Goal: Task Accomplishment & Management: Complete application form

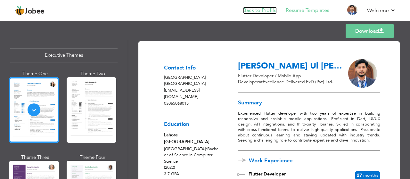
click at [251, 9] on link "Back to Profile" at bounding box center [260, 10] width 34 height 7
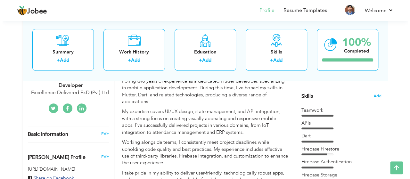
scroll to position [145, 0]
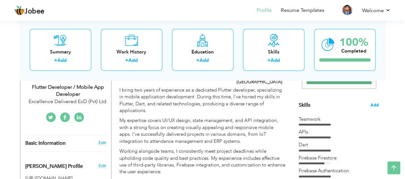
click at [374, 106] on span "Add" at bounding box center [375, 105] width 8 height 6
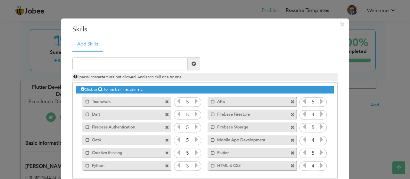
click at [193, 163] on icon at bounding box center [196, 166] width 6 height 6
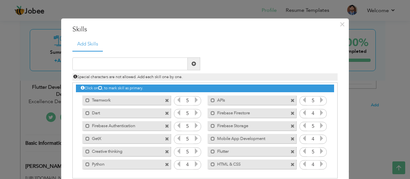
scroll to position [33, 0]
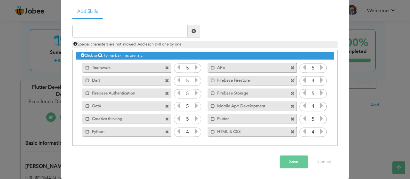
click at [286, 160] on button "Save" at bounding box center [294, 162] width 29 height 13
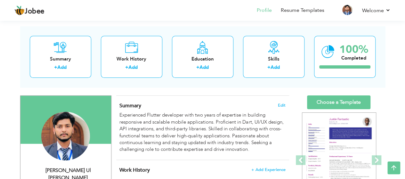
scroll to position [0, 0]
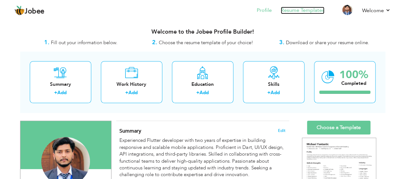
click at [317, 12] on link "Resume Templates" at bounding box center [303, 10] width 44 height 7
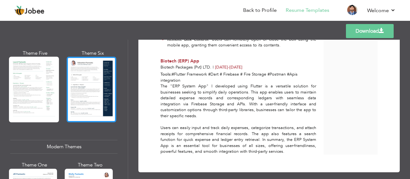
scroll to position [194, 0]
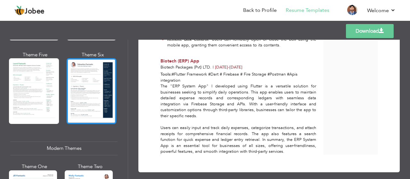
click at [96, 81] on div at bounding box center [92, 91] width 50 height 66
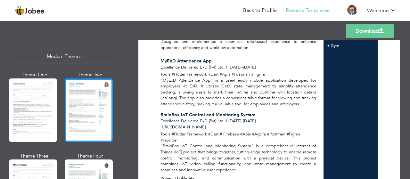
scroll to position [286, 0]
click at [86, 98] on div at bounding box center [89, 109] width 48 height 63
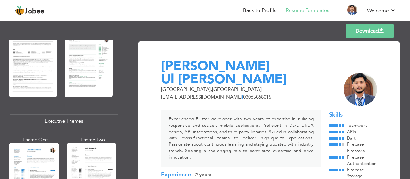
scroll to position [383, 0]
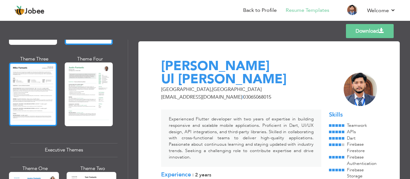
click at [37, 75] on div at bounding box center [33, 93] width 48 height 63
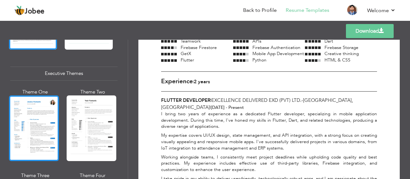
scroll to position [460, 0]
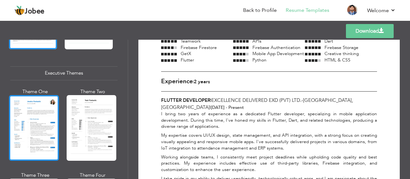
click at [34, 108] on div at bounding box center [34, 128] width 50 height 66
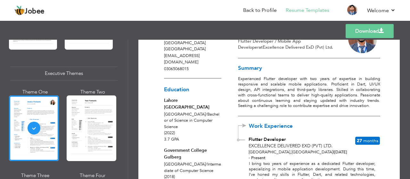
scroll to position [35, 0]
click at [360, 139] on span "27" at bounding box center [359, 140] width 5 height 6
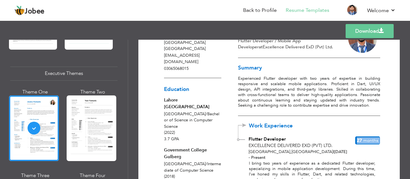
click at [372, 140] on span "Months" at bounding box center [370, 140] width 15 height 6
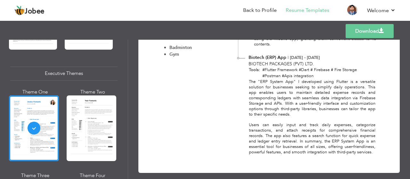
scroll to position [599, 0]
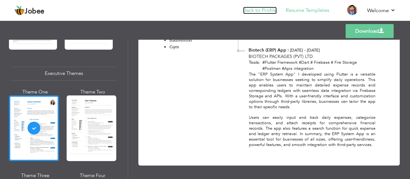
click at [257, 9] on link "Back to Profile" at bounding box center [260, 10] width 34 height 7
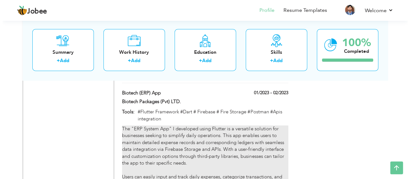
scroll to position [744, 0]
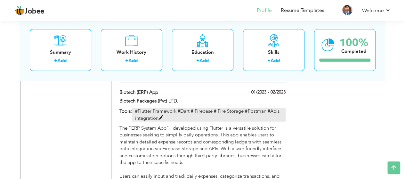
click at [158, 117] on p "#Flutter Framework #Dart # Firebase # Fire Storage #Postman #Apis integration" at bounding box center [208, 115] width 153 height 14
type input "Biotech (ERP) App"
type input "Biotech Packages (Pvt) LTD."
type input "01/2023"
type input "02/2023"
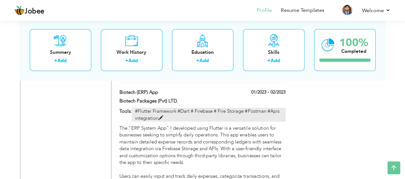
type input "#Flutter Framework #Dart # Firebase # Fire Storage #Postman #Apis integration"
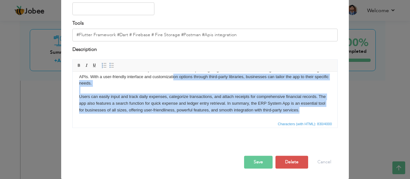
scroll to position [0, 0]
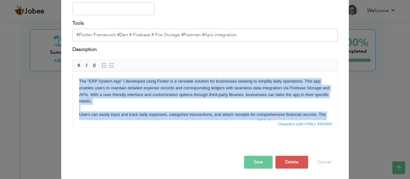
drag, startPoint x: 304, startPoint y: 110, endPoint x: 75, endPoint y: 77, distance: 232.0
click at [75, 77] on html "The "ERP System App" I developed using Flutter is a versatile solution for busi…" at bounding box center [205, 105] width 265 height 66
copy body "The "ERP System App" I developed using Flutter is a versatile solution for busi…"
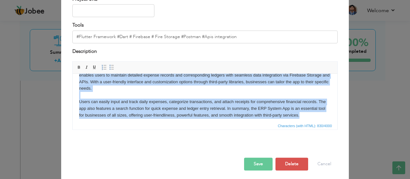
scroll to position [18, 0]
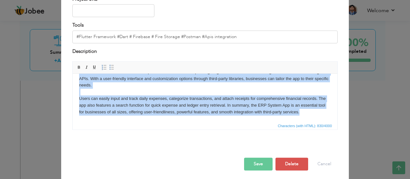
copy body "The "ERP System App" I developed using Flutter is a versatile solution for busi…"
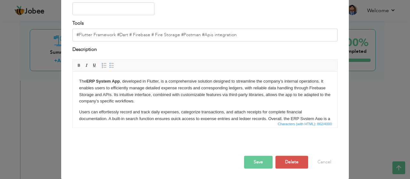
scroll to position [15, 0]
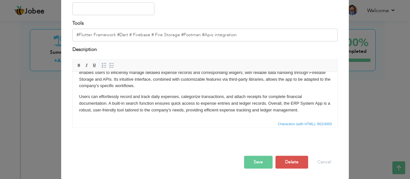
click at [255, 159] on button "Save" at bounding box center [258, 162] width 29 height 13
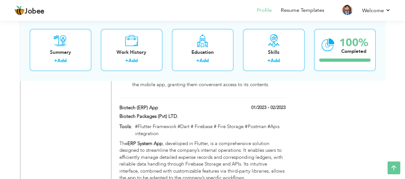
scroll to position [807, 0]
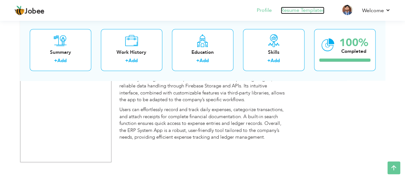
click at [310, 10] on link "Resume Templates" at bounding box center [303, 10] width 44 height 7
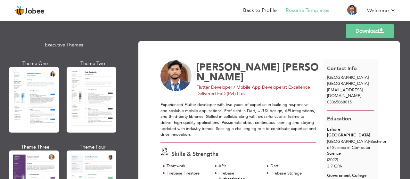
scroll to position [489, 0]
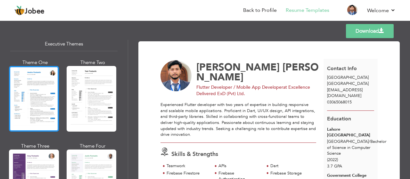
click at [39, 93] on div at bounding box center [34, 99] width 50 height 66
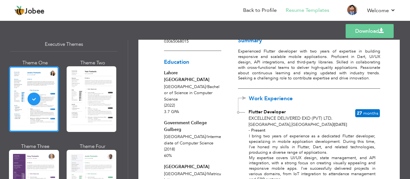
scroll to position [62, 0]
click at [361, 34] on link "Download" at bounding box center [370, 31] width 48 height 14
